Goal: Entertainment & Leisure: Consume media (video, audio)

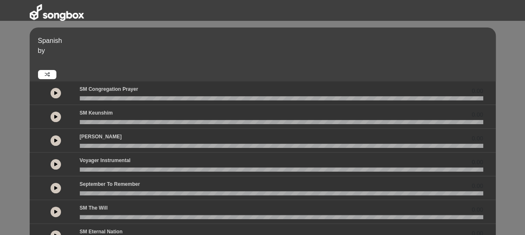
click at [57, 94] on icon at bounding box center [55, 93] width 3 height 4
click at [58, 116] on button at bounding box center [56, 117] width 10 height 10
click at [57, 141] on icon at bounding box center [55, 141] width 3 height 4
click at [55, 164] on icon at bounding box center [55, 164] width 3 height 4
click at [57, 187] on icon at bounding box center [55, 188] width 3 height 4
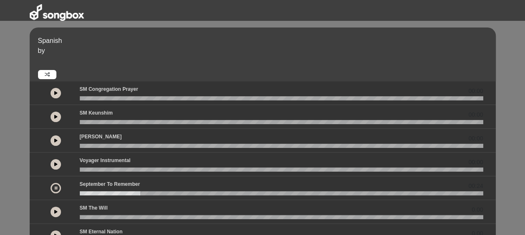
click at [53, 93] on button at bounding box center [56, 93] width 10 height 10
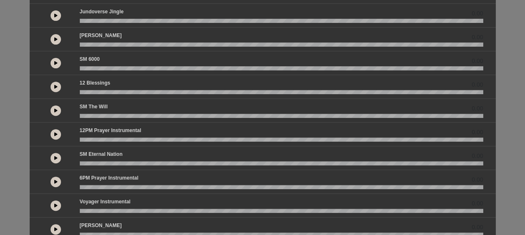
scroll to position [167, 0]
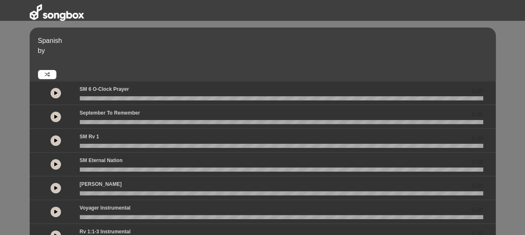
scroll to position [83, 0]
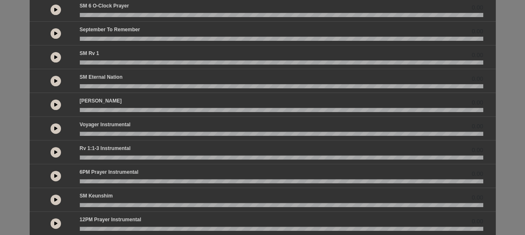
click at [172, 150] on div "Rv 1:1-3 Instrumental 0.00" at bounding box center [281, 150] width 413 height 11
click at [167, 152] on div "Rv 1:1-3 Instrumental 0.00" at bounding box center [281, 150] width 413 height 11
click at [55, 150] on icon at bounding box center [55, 152] width 3 height 4
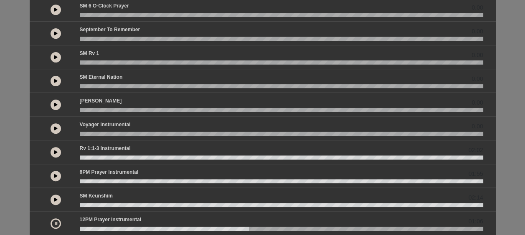
click at [58, 220] on button at bounding box center [56, 224] width 10 height 10
